Goal: Check status: Check status

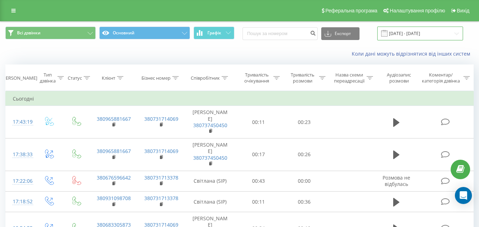
click at [407, 36] on input "[DATE] - [DATE]" at bounding box center [420, 34] width 86 height 14
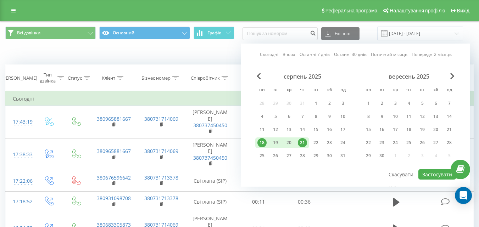
click at [259, 141] on div "18" at bounding box center [261, 142] width 9 height 9
click at [313, 139] on div "22" at bounding box center [315, 142] width 9 height 9
click at [432, 174] on button "Застосувати" at bounding box center [437, 174] width 38 height 10
type input "[DATE] - [DATE]"
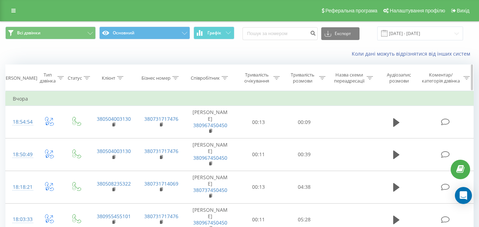
scroll to position [35, 0]
